Goal: Find specific page/section: Find specific page/section

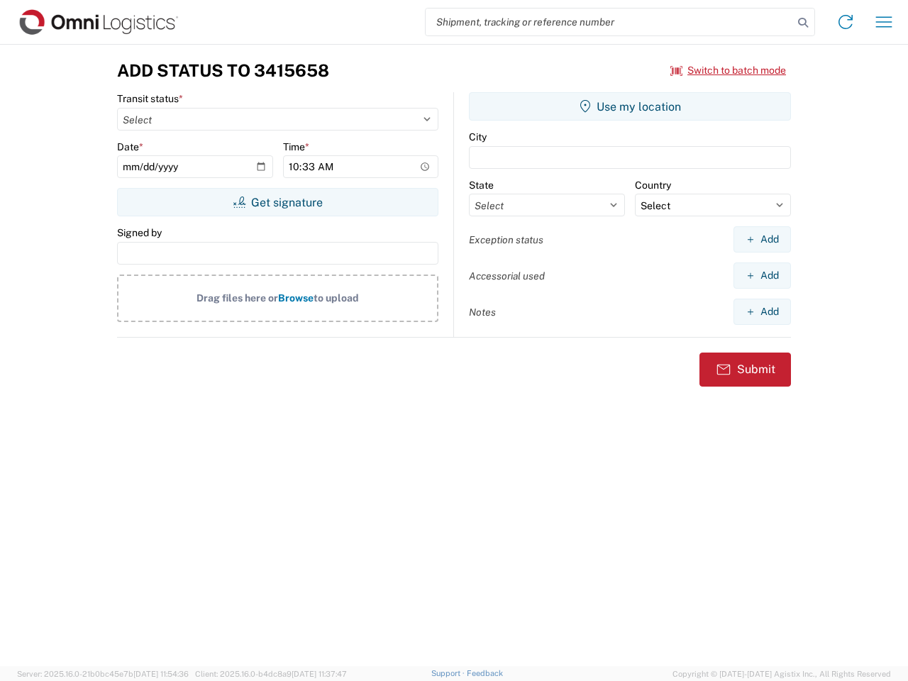
click at [609, 22] on input "search" at bounding box center [608, 22] width 367 height 27
click at [803, 23] on icon at bounding box center [803, 23] width 20 height 20
click at [845, 22] on icon at bounding box center [845, 22] width 23 height 23
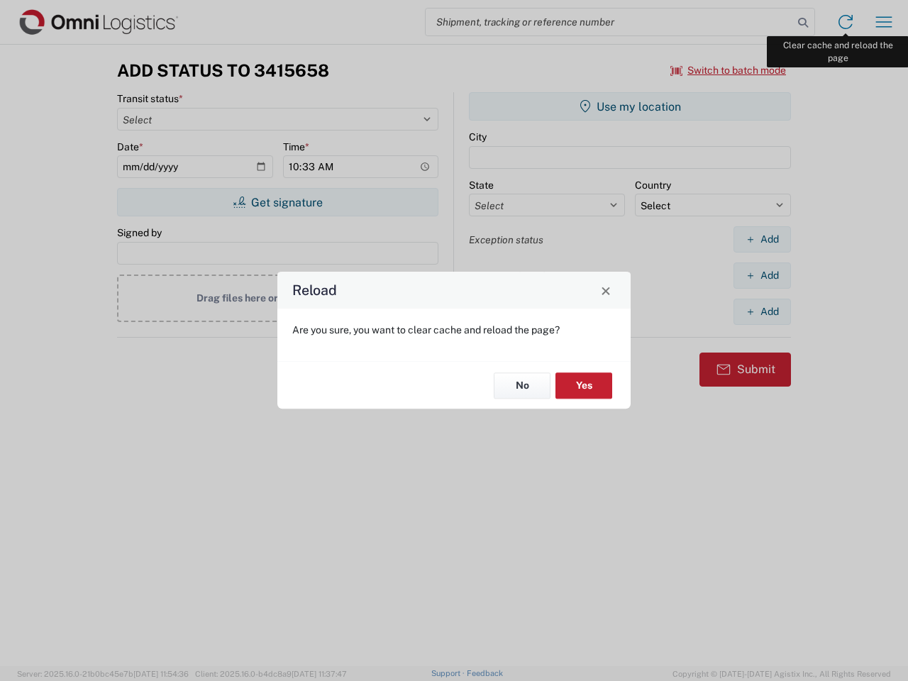
click at [883, 22] on div "Reload Are you sure, you want to clear cache and reload the page? No Yes" at bounding box center [454, 340] width 908 height 681
click at [728, 70] on div "Reload Are you sure, you want to clear cache and reload the page? No Yes" at bounding box center [454, 340] width 908 height 681
click at [277, 202] on div "Reload Are you sure, you want to clear cache and reload the page? No Yes" at bounding box center [454, 340] width 908 height 681
click at [630, 106] on div "Reload Are you sure, you want to clear cache and reload the page? No Yes" at bounding box center [454, 340] width 908 height 681
click at [761, 239] on div "Reload Are you sure, you want to clear cache and reload the page? No Yes" at bounding box center [454, 340] width 908 height 681
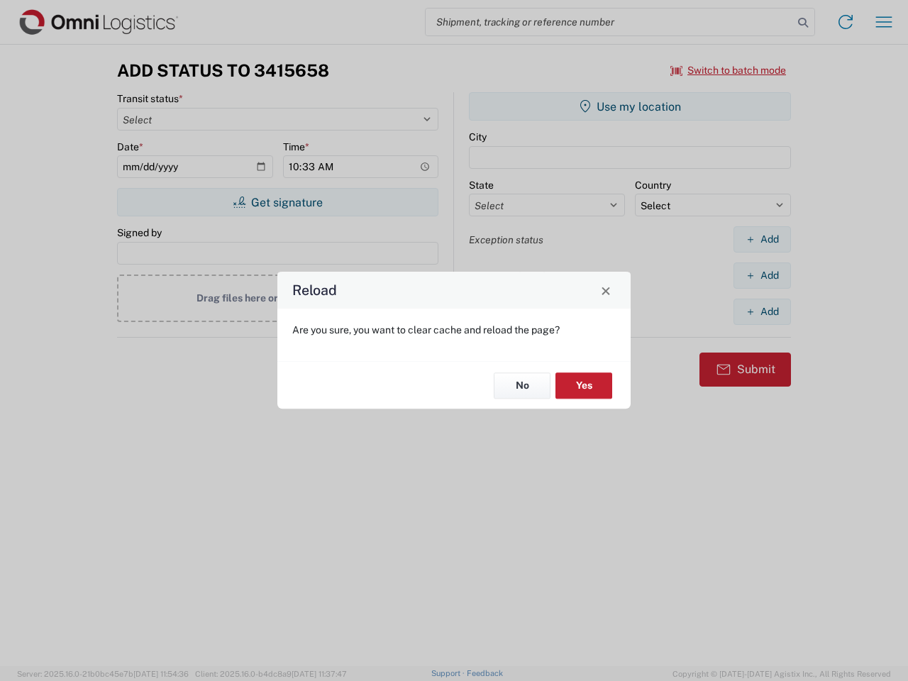
click at [761, 275] on div "Reload Are you sure, you want to clear cache and reload the page? No Yes" at bounding box center [454, 340] width 908 height 681
click at [761, 311] on div "Reload Are you sure, you want to clear cache and reload the page? No Yes" at bounding box center [454, 340] width 908 height 681
